Goal: Task Accomplishment & Management: Manage account settings

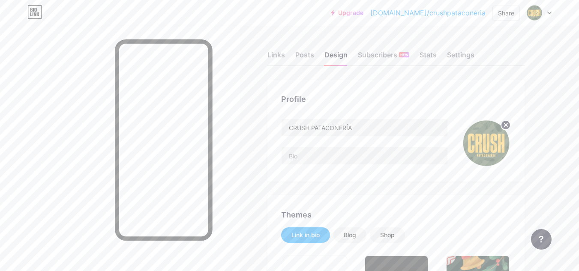
click at [290, 48] on div "Links Posts Design Subscribers NEW Stats Settings" at bounding box center [395, 51] width 257 height 30
click at [276, 56] on div "Links" at bounding box center [276, 57] width 18 height 15
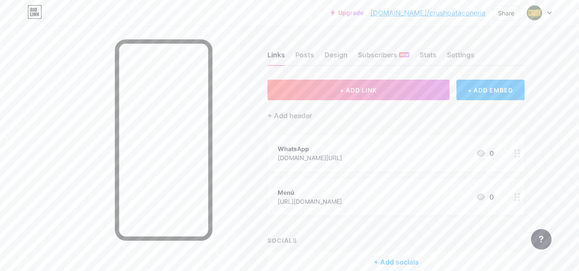
click at [342, 157] on div "WhatsApp [DOMAIN_NAME][URL] 0" at bounding box center [386, 154] width 216 height 20
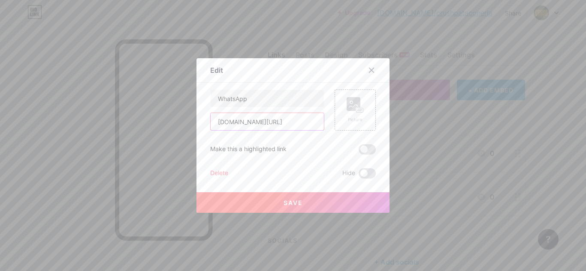
drag, startPoint x: 294, startPoint y: 121, endPoint x: 142, endPoint y: 129, distance: 152.8
click at [142, 129] on div "Edit Content YouTube Play YouTube video without leaving your page. ADD Vimeo Pl…" at bounding box center [293, 135] width 586 height 271
click at [368, 68] on icon at bounding box center [371, 70] width 7 height 7
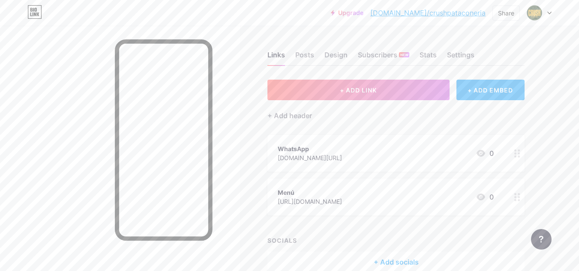
click at [342, 195] on div "Menú" at bounding box center [310, 192] width 64 height 9
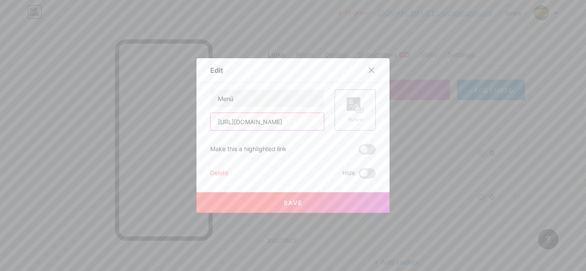
click at [274, 124] on input "[URL][DOMAIN_NAME]" at bounding box center [266, 121] width 113 height 17
click at [367, 66] on div at bounding box center [370, 70] width 15 height 15
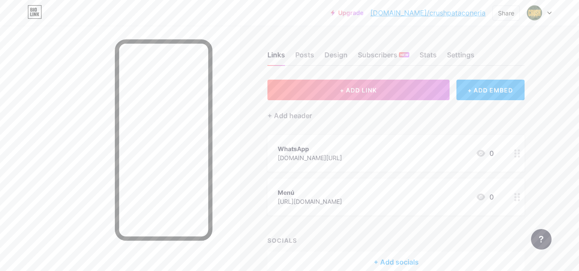
click at [443, 16] on link "[DOMAIN_NAME]/crushpataconeria" at bounding box center [427, 13] width 115 height 10
click at [327, 57] on div "Design" at bounding box center [335, 57] width 23 height 15
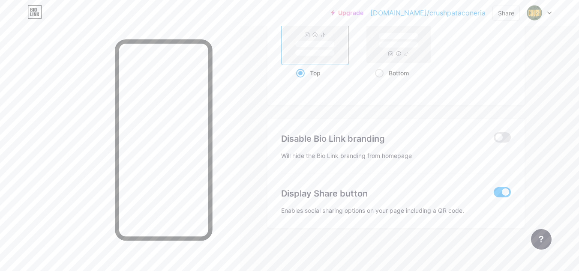
type input "#000000"
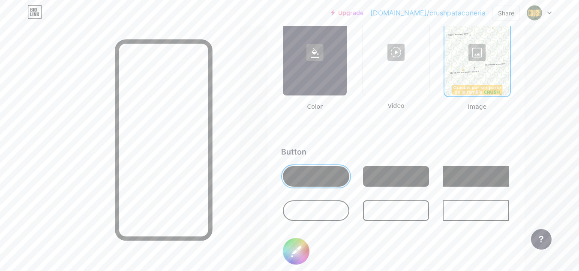
scroll to position [1199, 0]
click at [485, 53] on div at bounding box center [477, 53] width 64 height 86
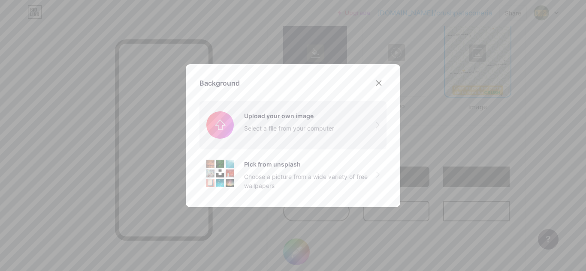
click at [317, 116] on input "file" at bounding box center [292, 125] width 187 height 48
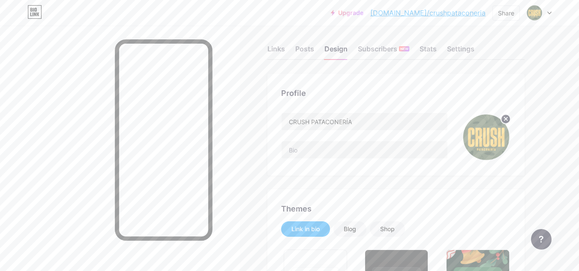
scroll to position [0, 0]
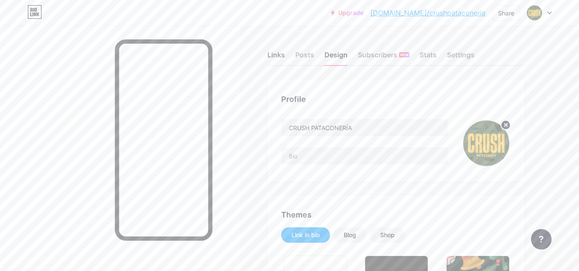
click at [271, 57] on div "Links" at bounding box center [276, 57] width 18 height 15
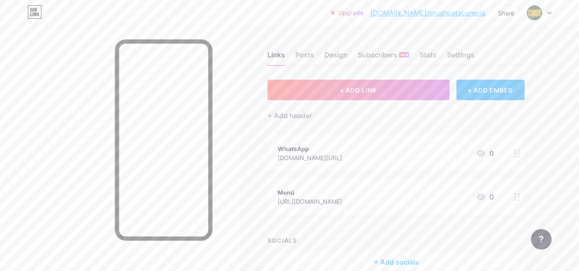
click at [324, 148] on div "WhatsApp" at bounding box center [310, 148] width 64 height 9
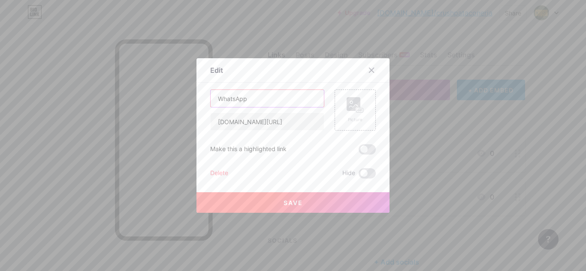
click at [213, 99] on input "WhatsApp" at bounding box center [266, 98] width 113 height 17
click at [246, 100] on input "WhatsApp" at bounding box center [266, 98] width 113 height 17
click at [288, 100] on input "WhatsApp - Pedidos - Domis" at bounding box center [266, 98] width 113 height 17
click at [251, 99] on input "WhatsApp - Pedidos" at bounding box center [266, 98] width 113 height 17
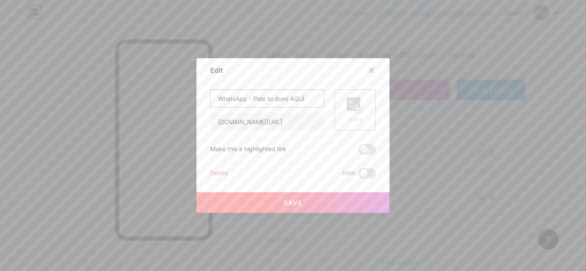
type input "WhatsApp - Pide tu domi AQUÍ"
click at [304, 206] on button "Save" at bounding box center [292, 202] width 193 height 21
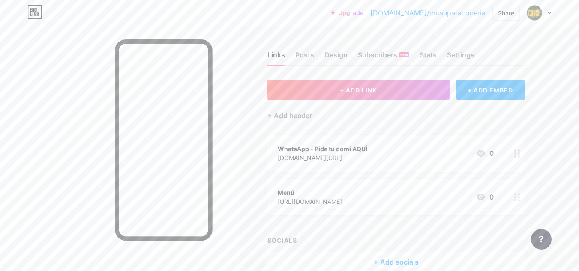
click at [334, 190] on div "Menú" at bounding box center [310, 192] width 64 height 9
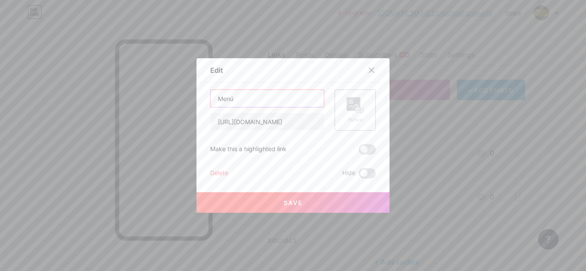
click at [215, 98] on input "Menú" at bounding box center [266, 98] width 113 height 17
type input "Chismosea Nuestro Menú"
click at [288, 200] on span "Save" at bounding box center [292, 202] width 19 height 7
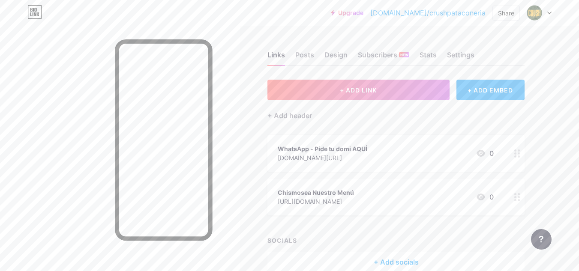
click at [31, 97] on div at bounding box center [120, 161] width 240 height 271
click at [351, 197] on div "[URL][DOMAIN_NAME]" at bounding box center [316, 201] width 76 height 9
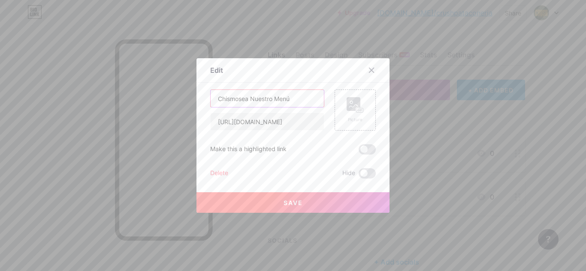
click at [244, 98] on input "Chismosea Nuestro Menú" at bounding box center [266, 98] width 113 height 17
type input "Chismosee Nuestro Menú"
click at [306, 198] on button "Save" at bounding box center [292, 202] width 193 height 21
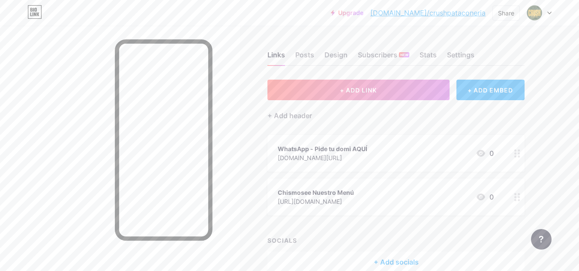
click at [337, 161] on div "[DOMAIN_NAME][URL]" at bounding box center [323, 157] width 90 height 9
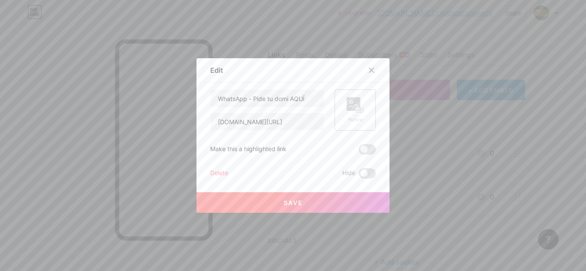
click at [352, 103] on rect at bounding box center [353, 104] width 14 height 14
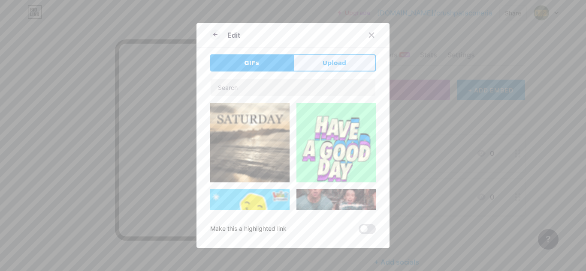
click at [324, 57] on button "Upload" at bounding box center [334, 62] width 83 height 17
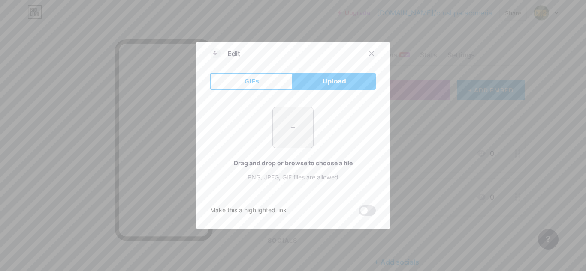
click at [282, 118] on input "file" at bounding box center [293, 128] width 40 height 40
type input "C:\fakepath\LOGO-W.png"
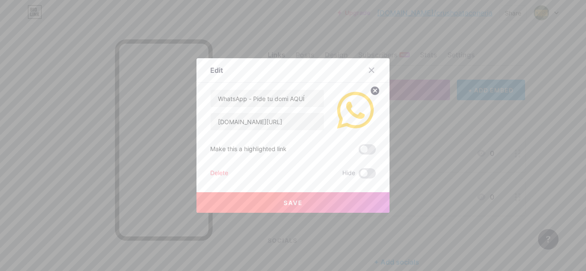
click at [294, 200] on span "Save" at bounding box center [292, 202] width 19 height 7
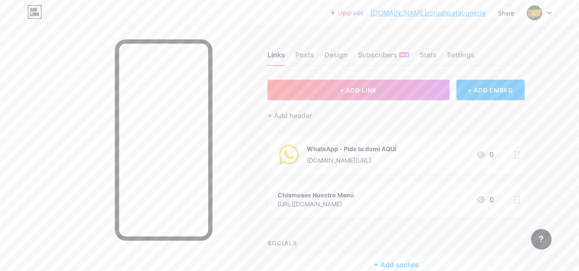
click at [362, 144] on div "WhatsApp - Pide tu domi AQUÍ" at bounding box center [352, 148] width 90 height 9
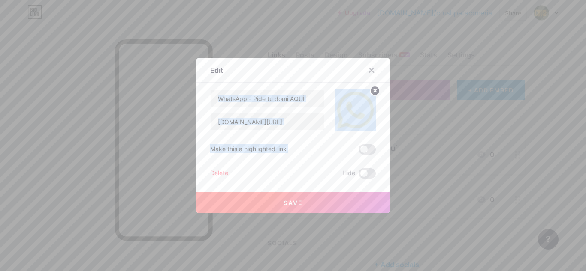
drag, startPoint x: 362, startPoint y: 144, endPoint x: 342, endPoint y: 100, distance: 48.4
click at [342, 100] on div "WhatsApp - Pide tu domi AQUÍ [DOMAIN_NAME][URL] Make this a highlighted link De…" at bounding box center [292, 134] width 165 height 89
click at [370, 93] on circle at bounding box center [374, 90] width 9 height 9
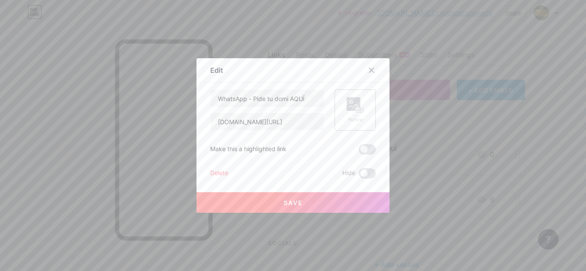
click at [356, 111] on rect at bounding box center [359, 110] width 7 height 4
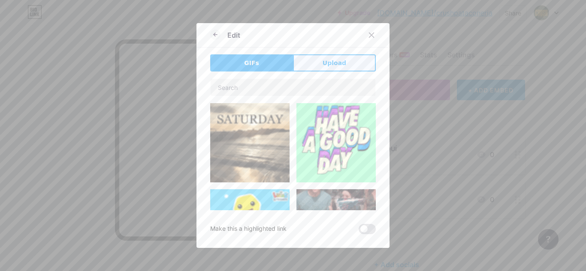
click at [344, 58] on button "Upload" at bounding box center [334, 62] width 83 height 17
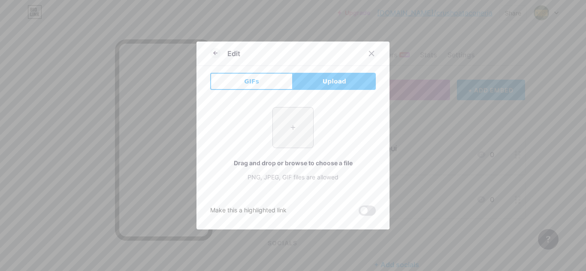
click at [285, 117] on input "file" at bounding box center [293, 128] width 40 height 40
type input "C:\fakepath\LOGO-W.png"
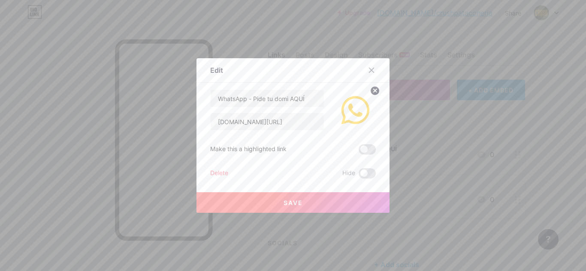
click at [316, 202] on button "Save" at bounding box center [292, 202] width 193 height 21
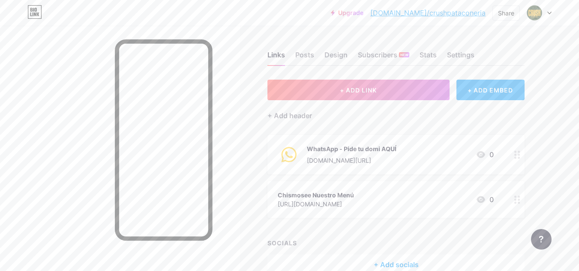
click at [328, 219] on div "+ ADD LINK + ADD EMBED + Add header WhatsApp - Pide tu domi AQUÍ [DOMAIN_NAME][…" at bounding box center [395, 177] width 257 height 195
click at [354, 200] on div "[URL][DOMAIN_NAME]" at bounding box center [316, 204] width 76 height 9
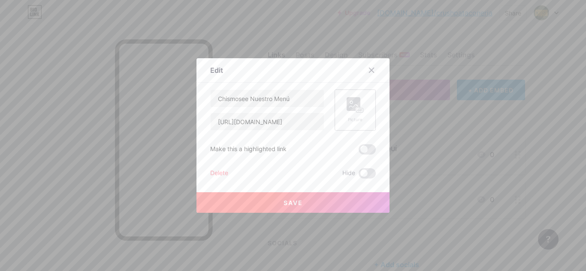
click at [349, 114] on div "Picture" at bounding box center [354, 110] width 17 height 26
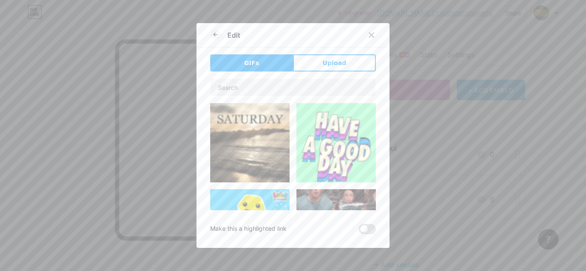
click at [317, 50] on div "Edit GIFs Upload Content YouTube Play YouTube video without leaving your page. …" at bounding box center [292, 135] width 193 height 225
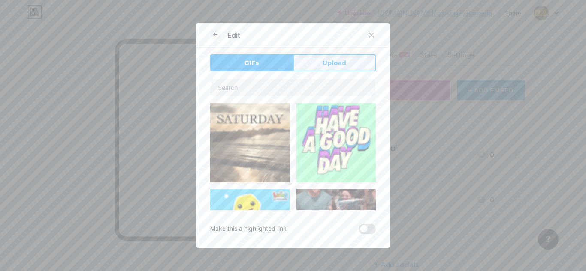
click at [327, 60] on span "Upload" at bounding box center [334, 63] width 24 height 9
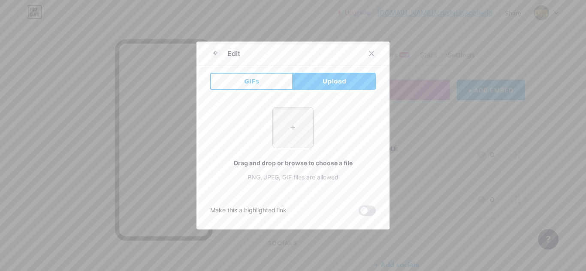
click at [291, 111] on input "file" at bounding box center [293, 128] width 40 height 40
type input "C:\fakepath\LOGO-M.png"
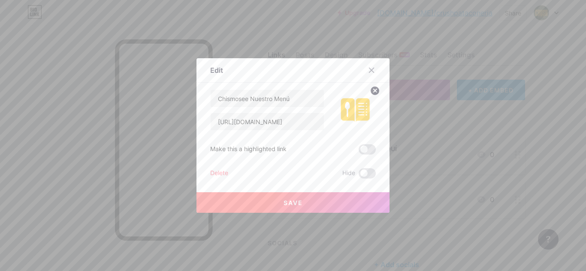
click at [290, 200] on span "Save" at bounding box center [292, 202] width 19 height 7
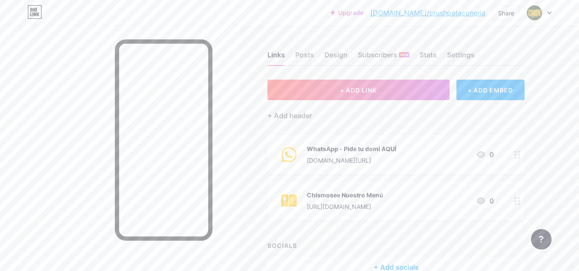
click at [85, 81] on div at bounding box center [120, 161] width 240 height 271
